Goal: Navigation & Orientation: Find specific page/section

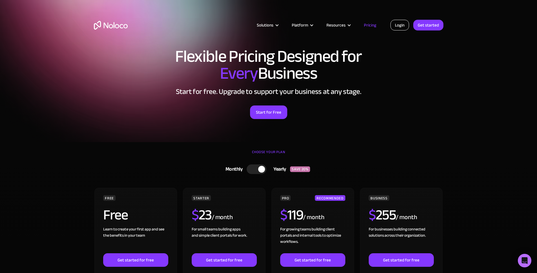
click at [403, 27] on link "Login" at bounding box center [400, 25] width 19 height 11
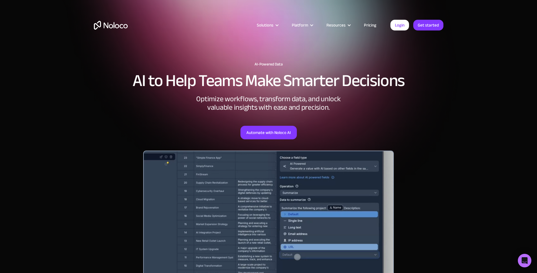
click at [370, 27] on link "Pricing" at bounding box center [370, 24] width 27 height 7
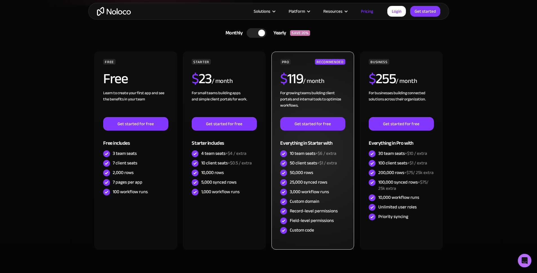
scroll to position [150, 0]
